Goal: Task Accomplishment & Management: Manage account settings

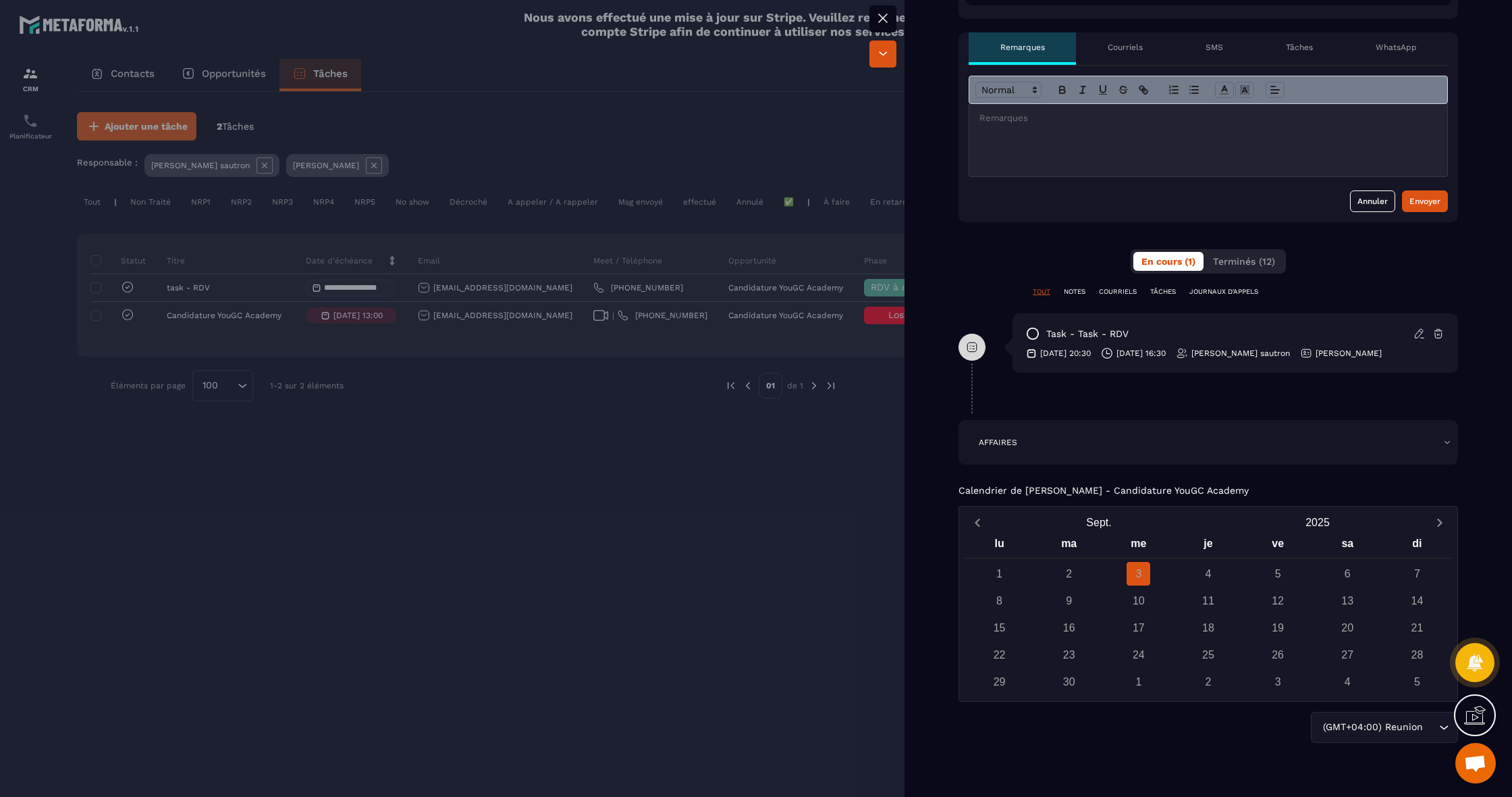
scroll to position [580, 0]
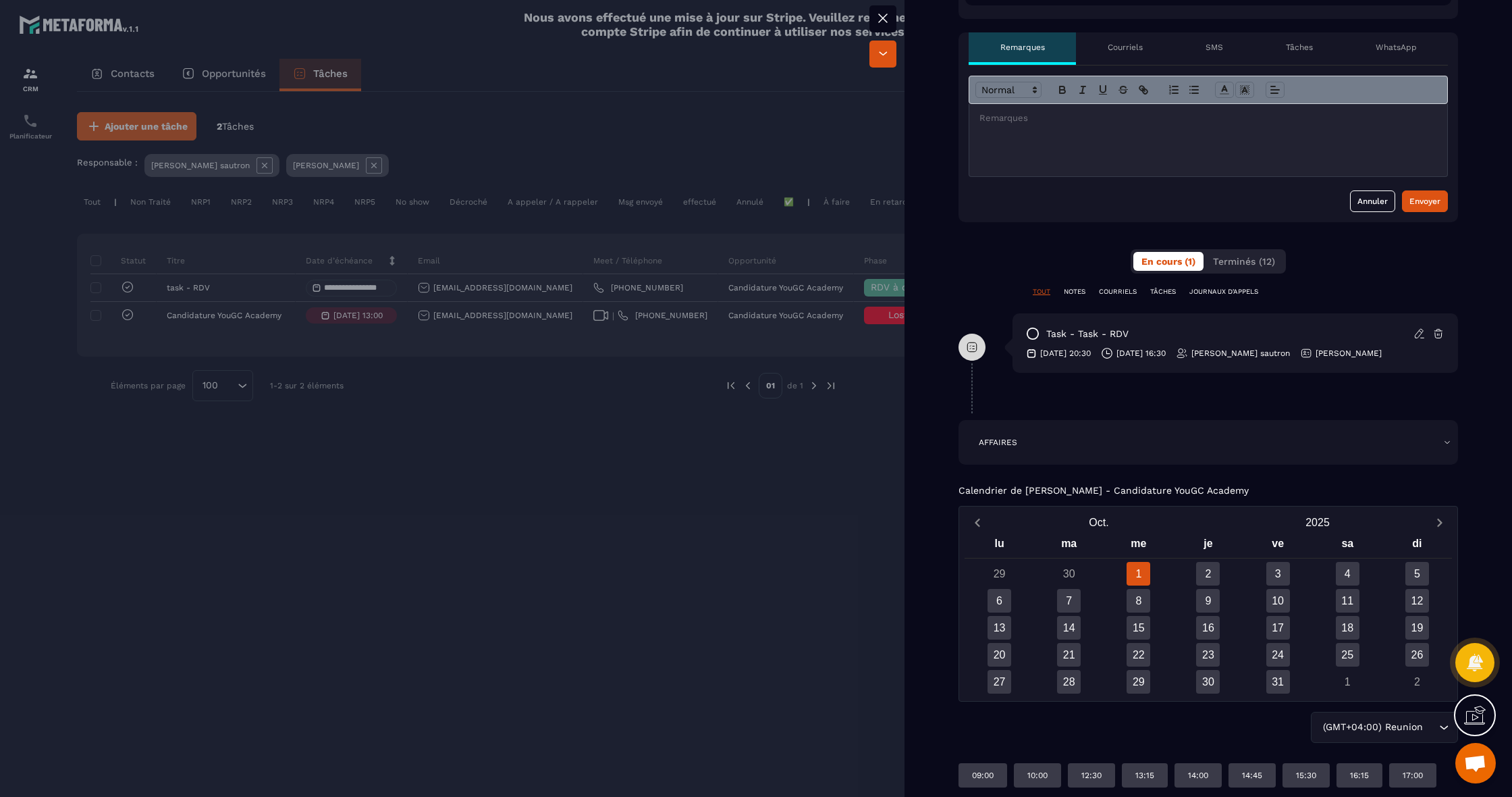
click at [1182, 497] on div "Calendrier de [PERSON_NAME] - Candidature YouGC Academy [DATE] lu ma me je ve s…" at bounding box center [1208, 636] width 499 height 302
click at [1171, 434] on div "AFFAIRES" at bounding box center [1208, 442] width 499 height 45
click at [1452, 443] on div "AFFAIRES" at bounding box center [1208, 442] width 499 height 45
click at [1442, 443] on div "AFFAIRES" at bounding box center [1208, 441] width 486 height 11
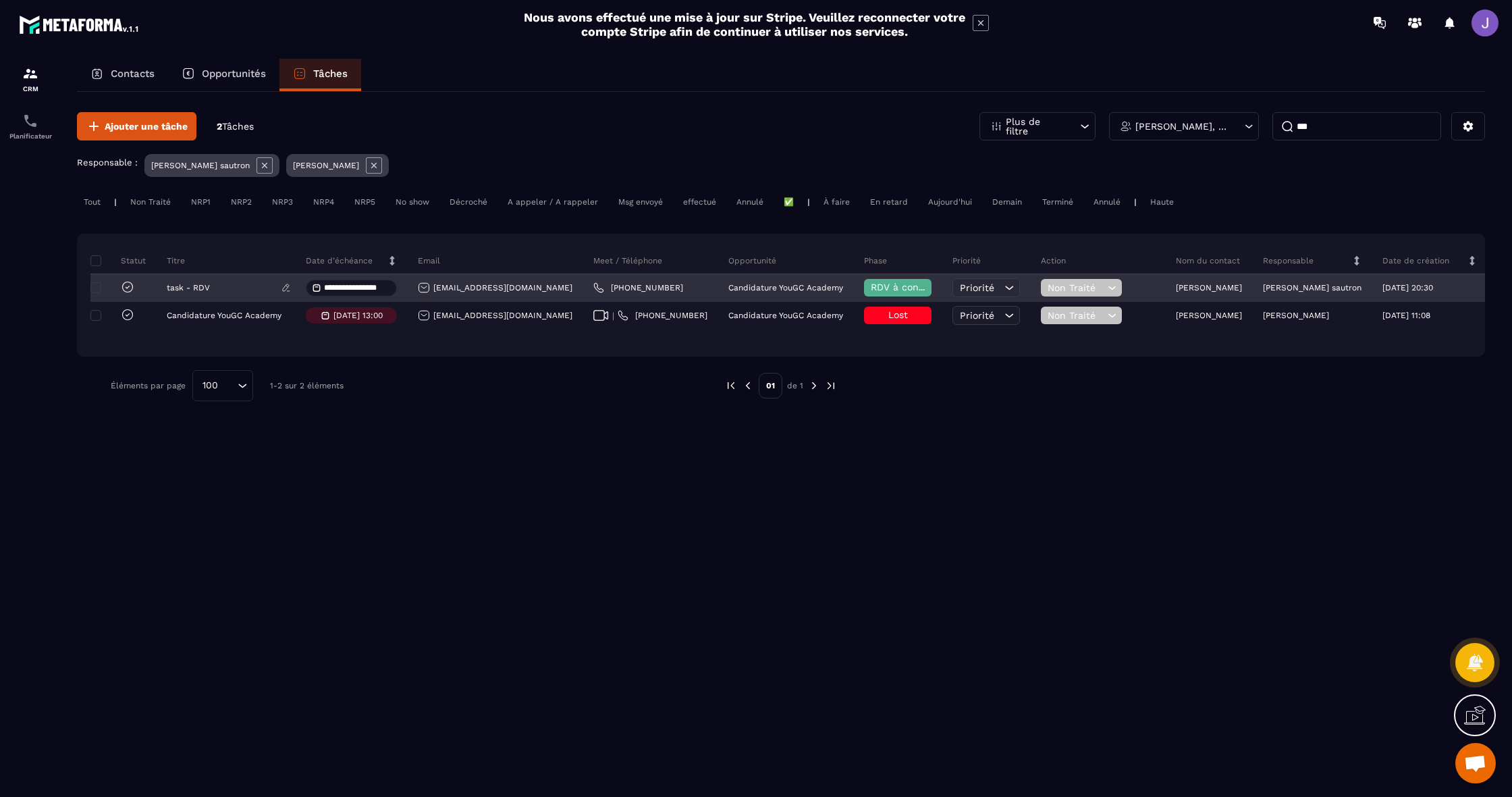
click at [220, 288] on div "task - RDV" at bounding box center [226, 288] width 119 height 10
click at [173, 291] on p "task - RDV" at bounding box center [189, 288] width 43 height 10
click at [474, 294] on div "[EMAIL_ADDRESS][DOMAIN_NAME]" at bounding box center [495, 288] width 155 height 13
click at [180, 293] on p "task - RDV" at bounding box center [189, 288] width 43 height 10
click at [208, 293] on p "task - RDV" at bounding box center [189, 288] width 43 height 10
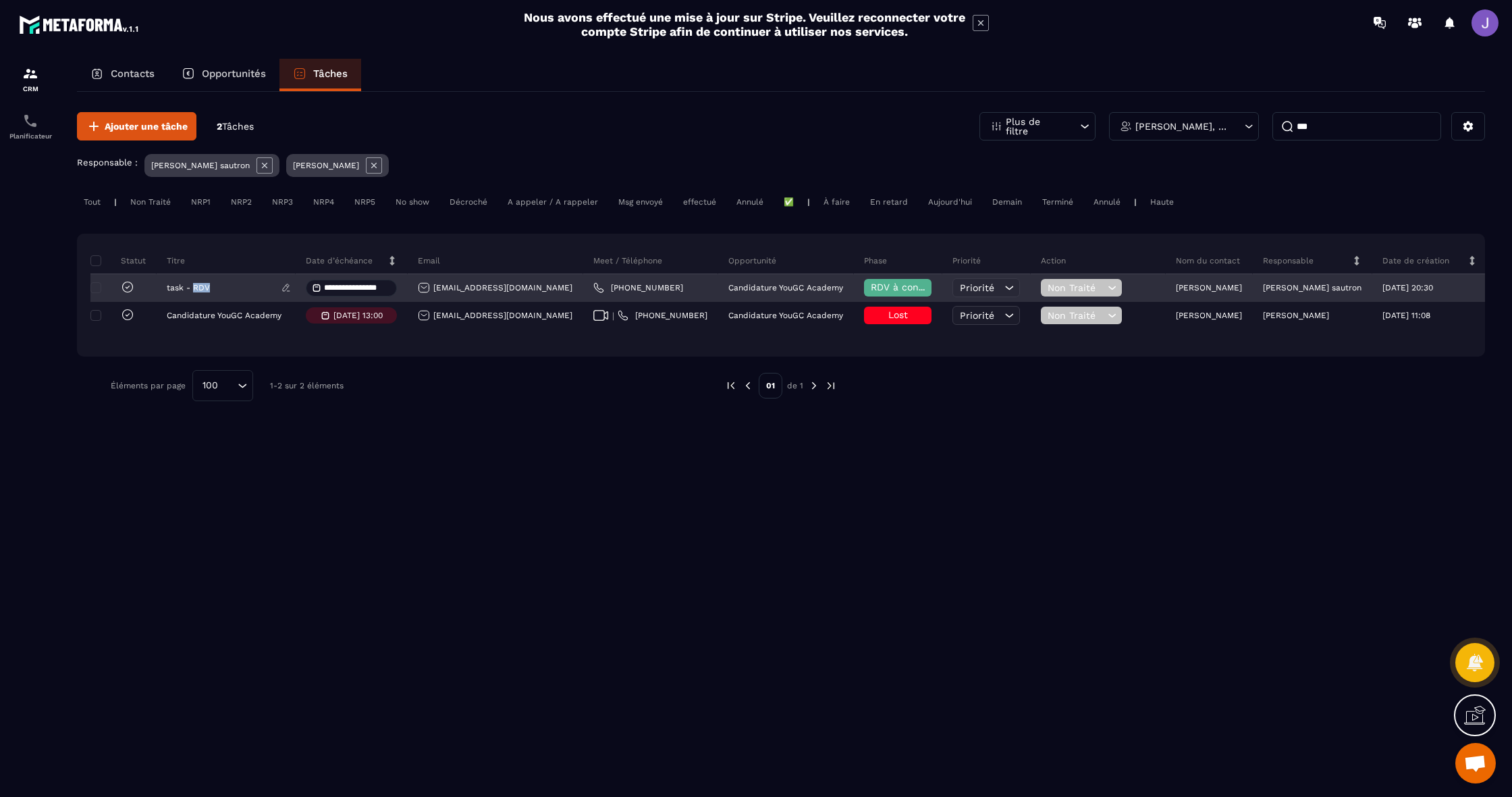
click at [208, 293] on p "task - RDV" at bounding box center [189, 288] width 43 height 10
click at [360, 293] on input "**********" at bounding box center [357, 288] width 66 height 9
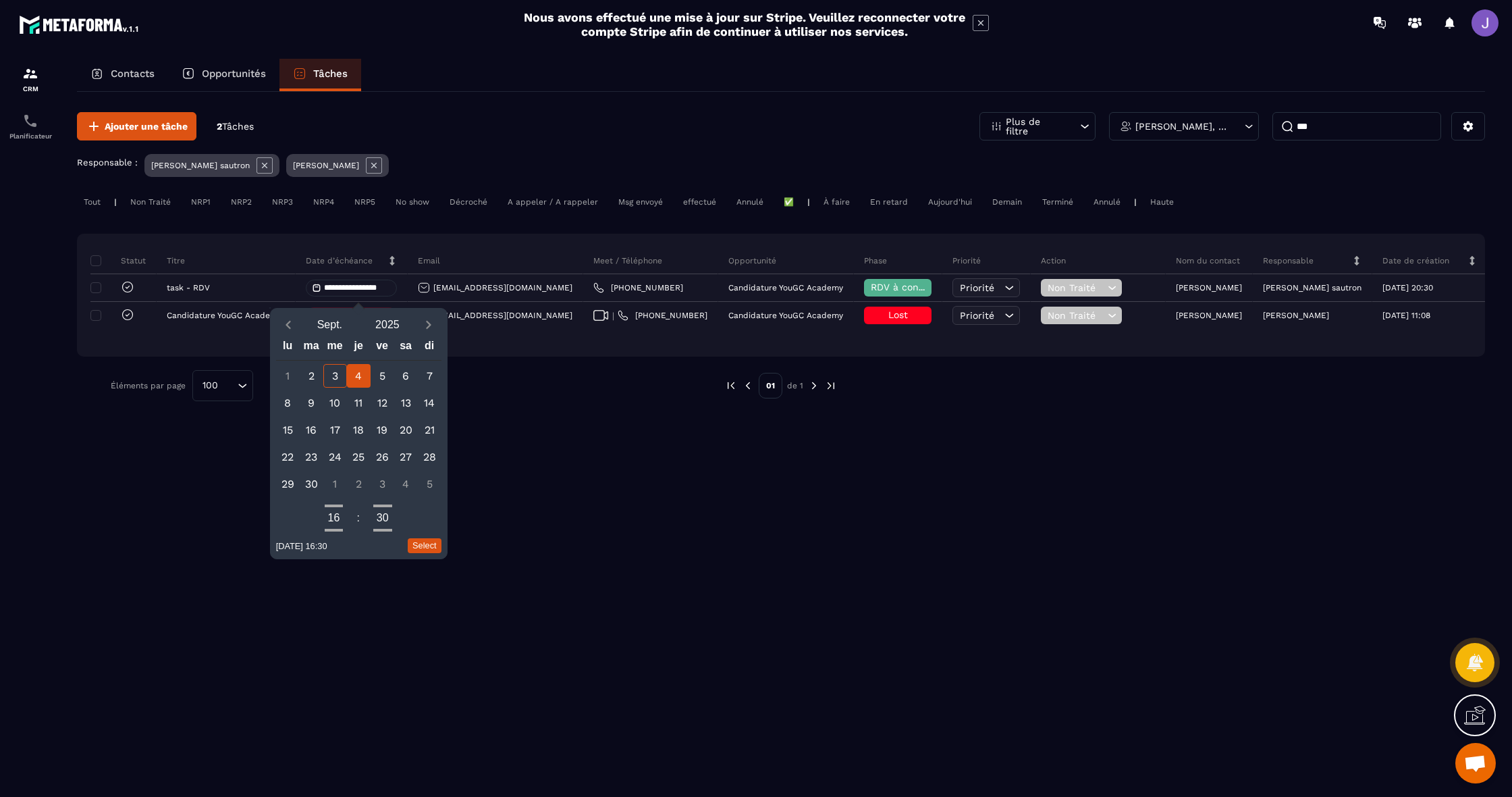
click at [604, 468] on div "**********" at bounding box center [780, 442] width 1408 height 703
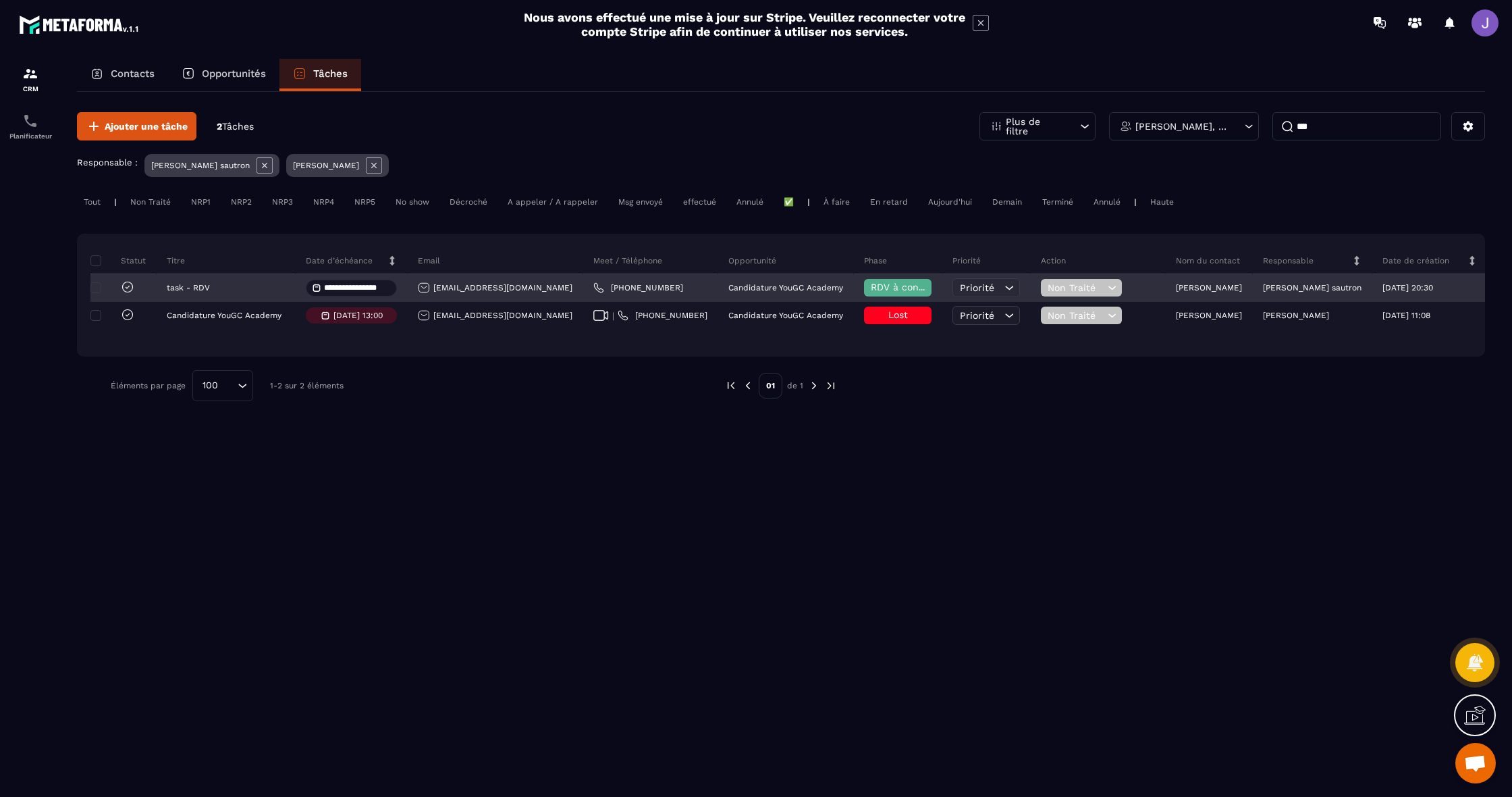
click at [1131, 293] on div "Non Traité" at bounding box center [1098, 289] width 135 height 27
click at [1176, 289] on p "[PERSON_NAME]" at bounding box center [1209, 288] width 66 height 10
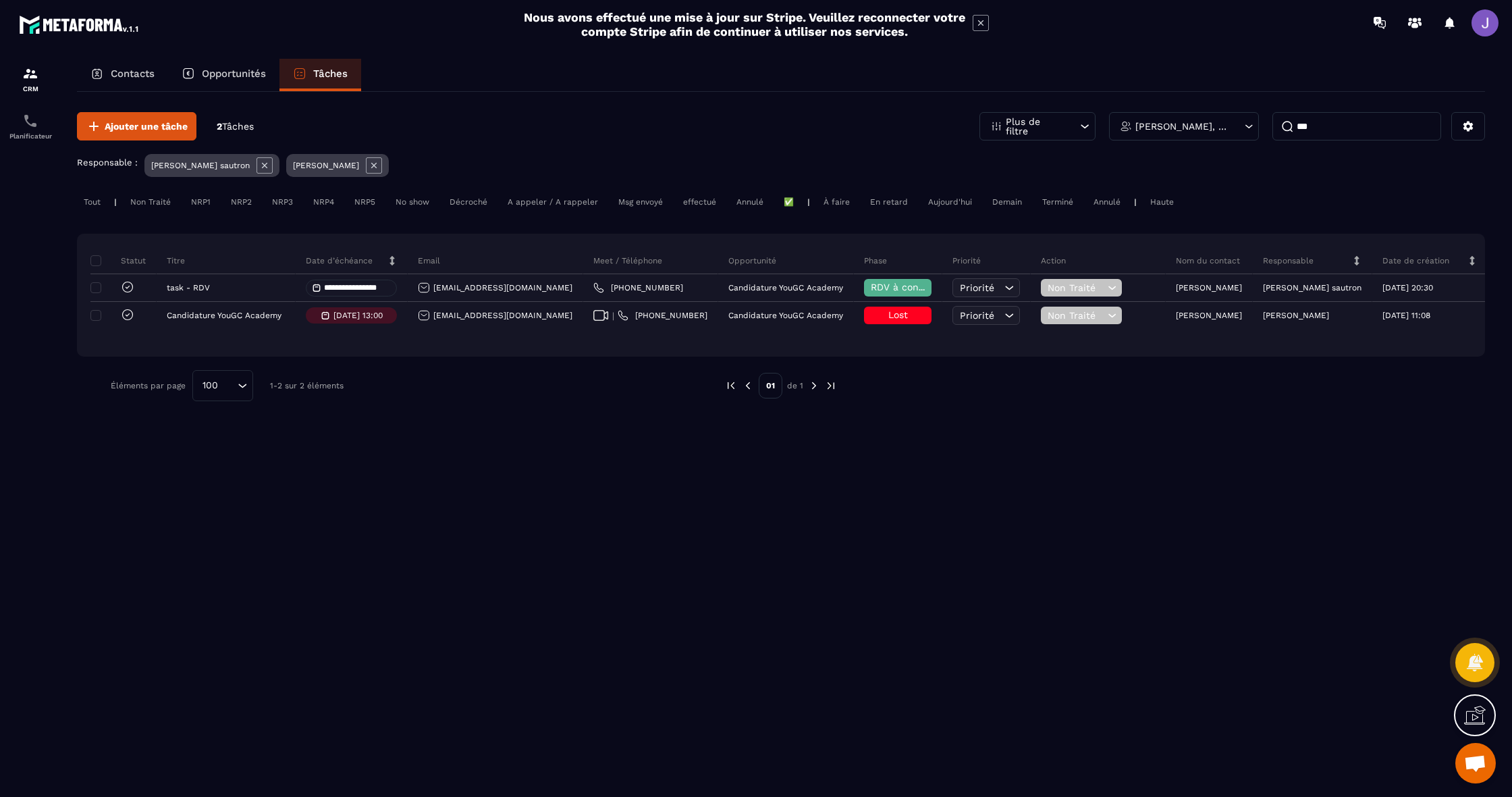
click at [192, 421] on div "**********" at bounding box center [780, 256] width 1408 height 329
